Goal: Task Accomplishment & Management: Manage account settings

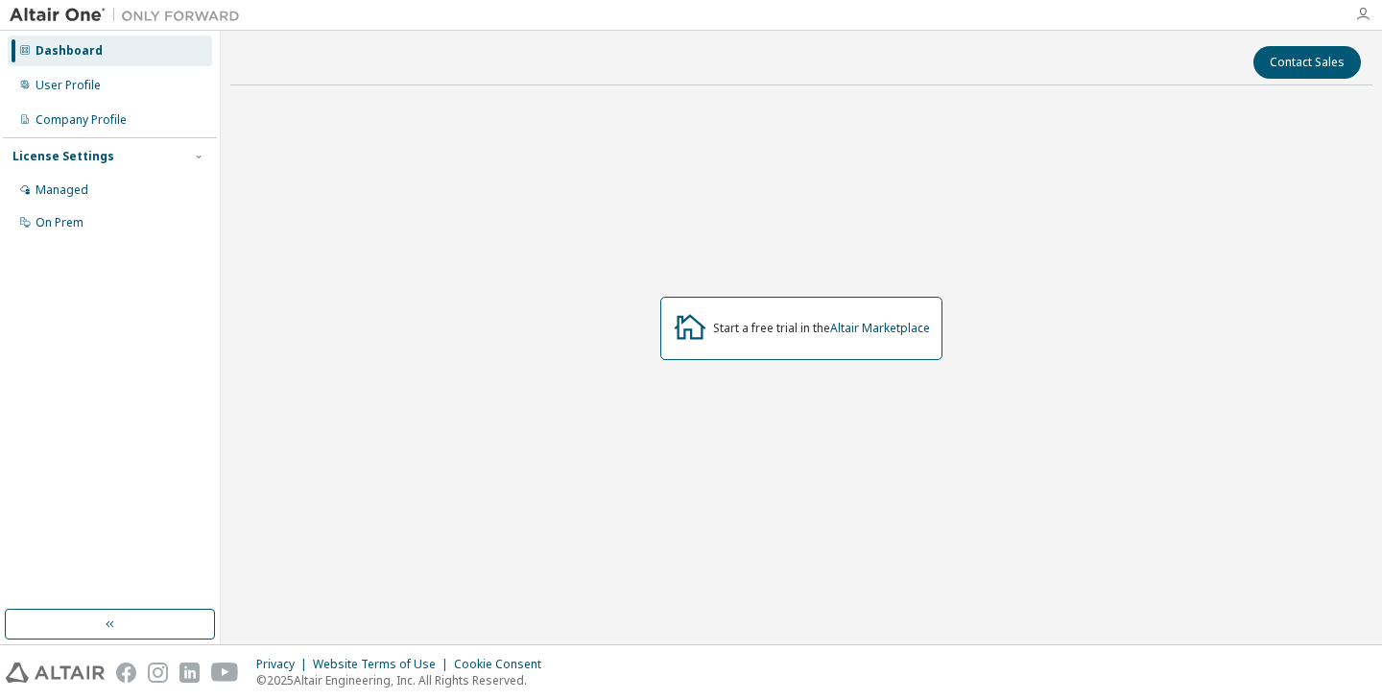
click at [1370, 9] on icon "button" at bounding box center [1363, 14] width 15 height 15
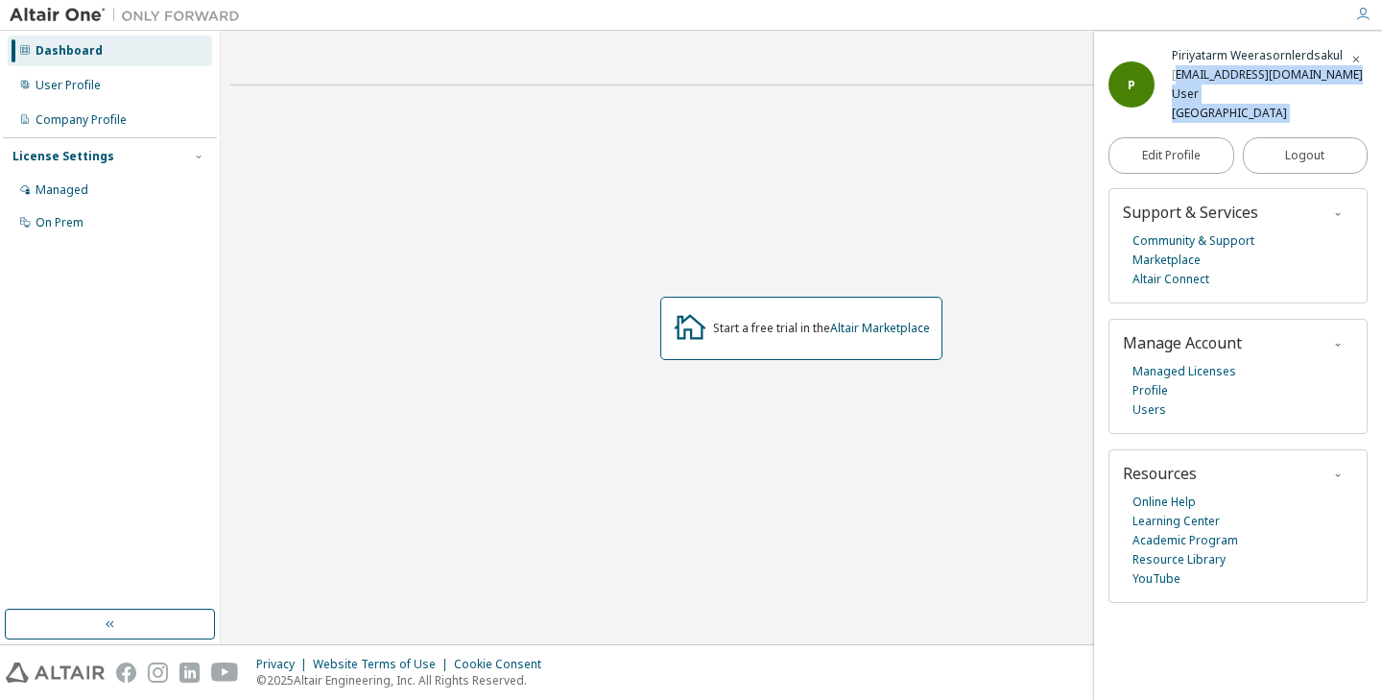
drag, startPoint x: 1175, startPoint y: 75, endPoint x: 1345, endPoint y: 71, distance: 170.0
click at [1345, 71] on div "P Piriyatarm Weerasornlerdsakul [EMAIL_ADDRESS][DOMAIN_NAME] User Chulalongkorn…" at bounding box center [1238, 366] width 288 height 668
click at [1354, 74] on div "P Piriyatarm Weerasornlerdsakul [EMAIL_ADDRESS][DOMAIN_NAME] User [GEOGRAPHIC_D…" at bounding box center [1238, 84] width 259 height 77
drag, startPoint x: 1353, startPoint y: 74, endPoint x: 1175, endPoint y: 77, distance: 177.6
click at [1174, 77] on div "P Piriyatarm Weerasornlerdsakul [EMAIL_ADDRESS][DOMAIN_NAME] User [GEOGRAPHIC_D…" at bounding box center [1238, 84] width 259 height 77
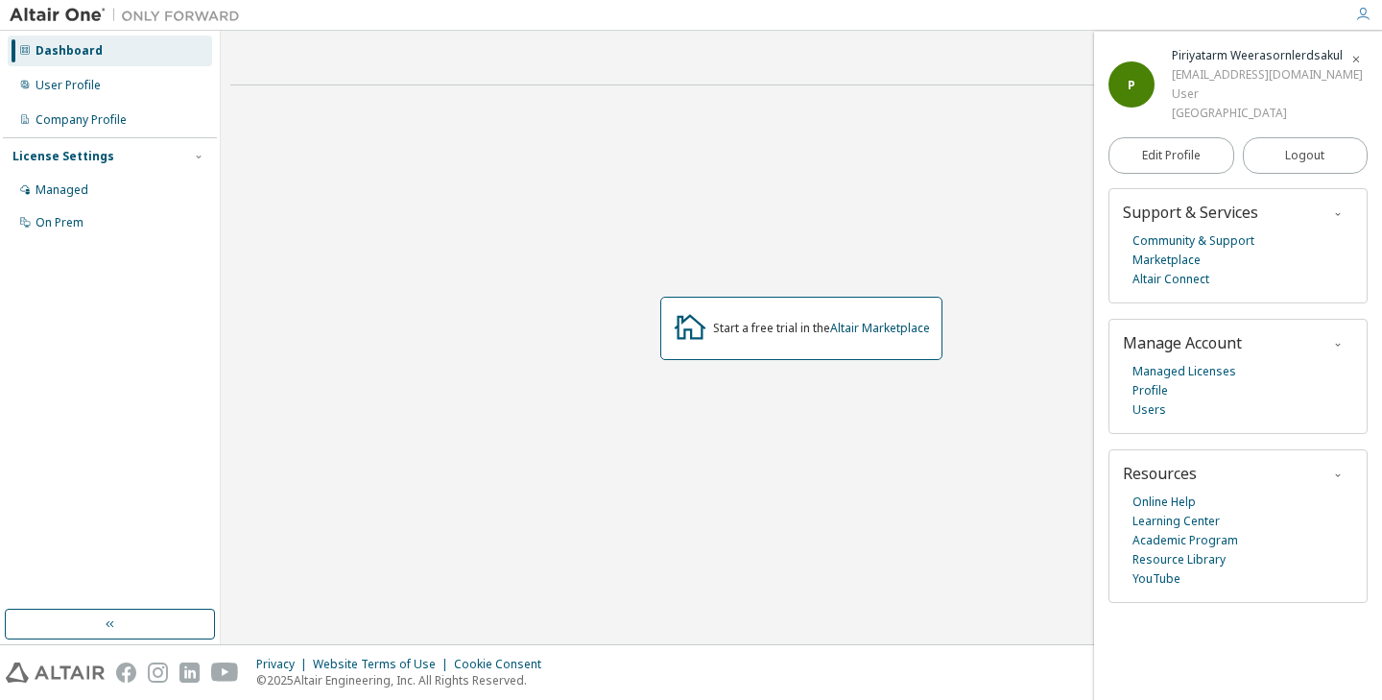
copy div "[EMAIL_ADDRESS][DOMAIN_NAME]"
click at [116, 82] on div "User Profile" at bounding box center [110, 85] width 204 height 31
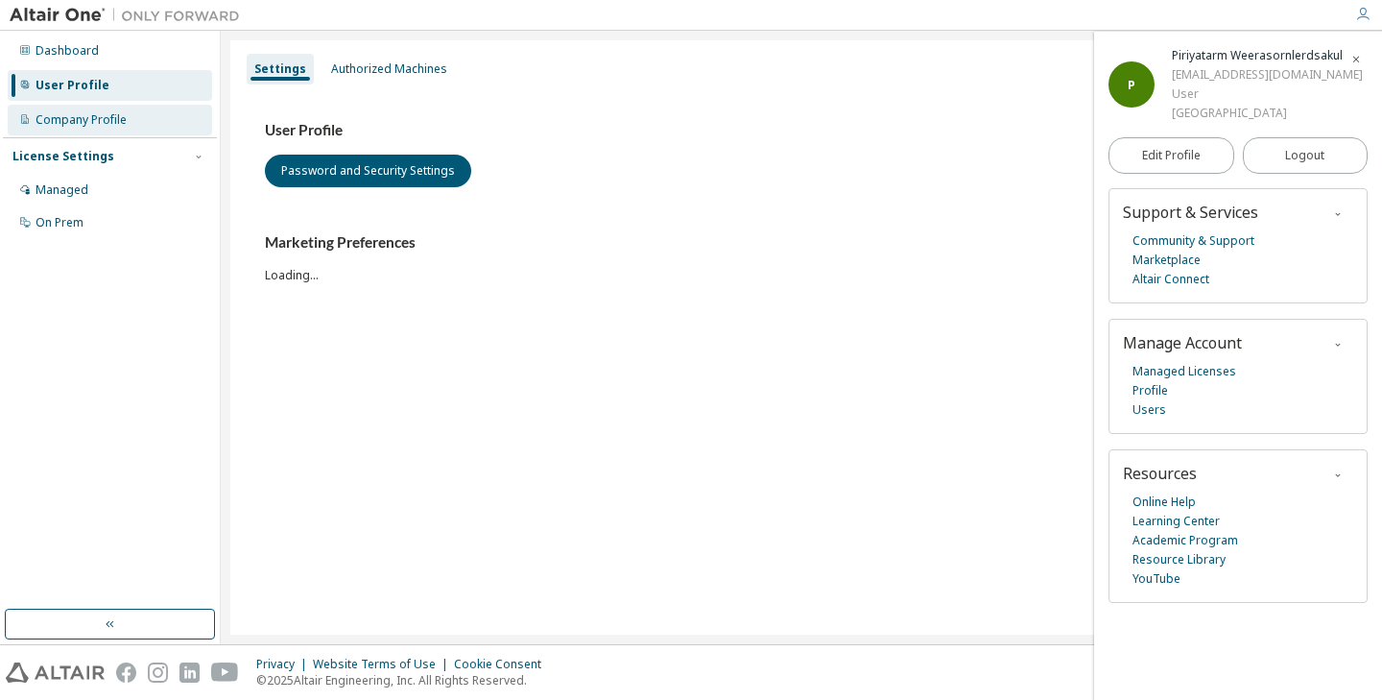
click at [139, 110] on div "Company Profile" at bounding box center [110, 120] width 204 height 31
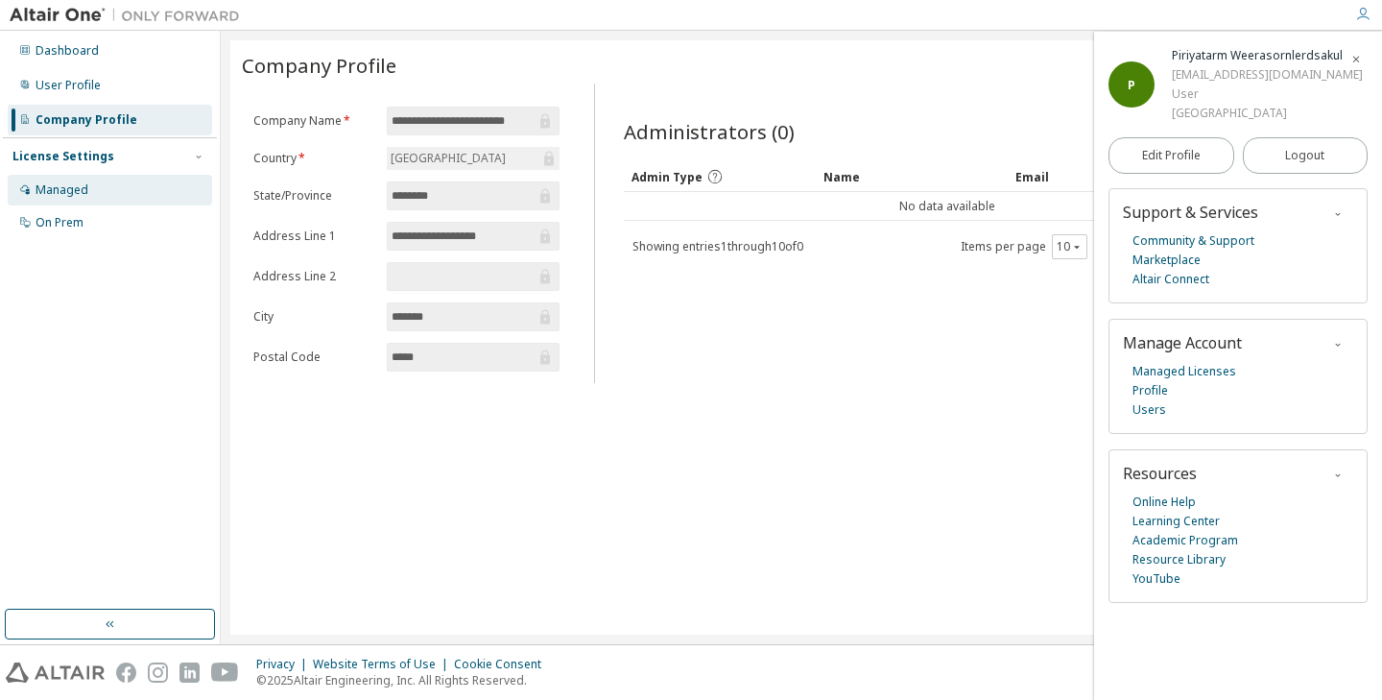
click at [152, 183] on div "Managed" at bounding box center [110, 190] width 204 height 31
